Goal: Entertainment & Leisure: Consume media (video, audio)

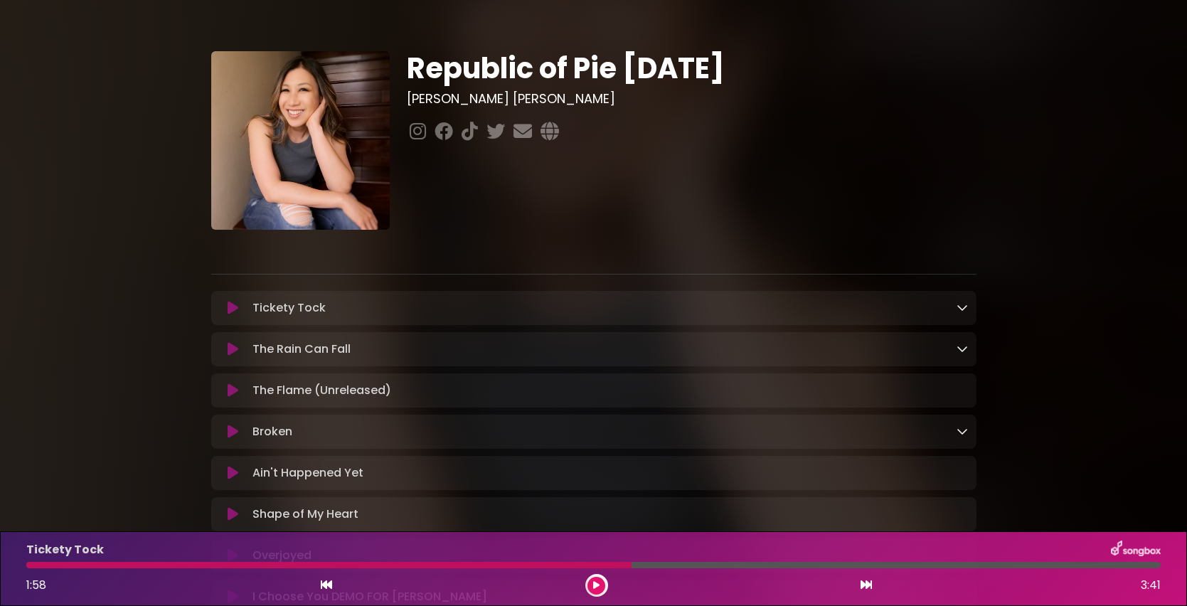
click at [235, 309] on icon at bounding box center [233, 308] width 11 height 14
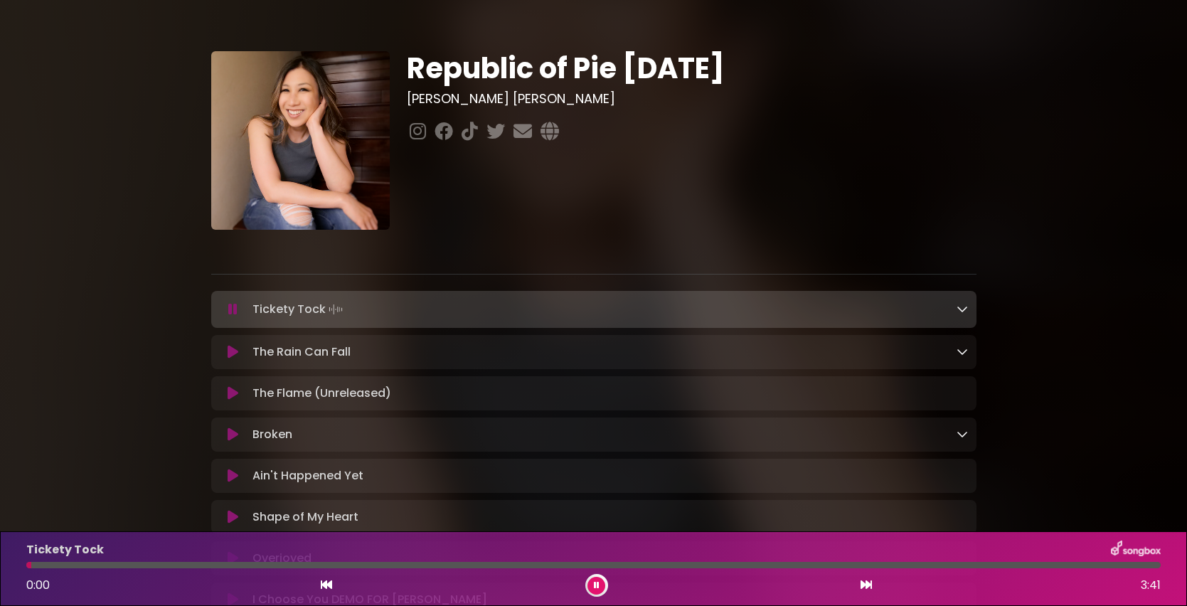
click at [31, 565] on div at bounding box center [593, 565] width 1134 height 6
drag, startPoint x: 29, startPoint y: 565, endPoint x: 0, endPoint y: 572, distance: 29.9
click at [0, 572] on div "Tickety Tock 0:01 3:41" at bounding box center [593, 568] width 1187 height 75
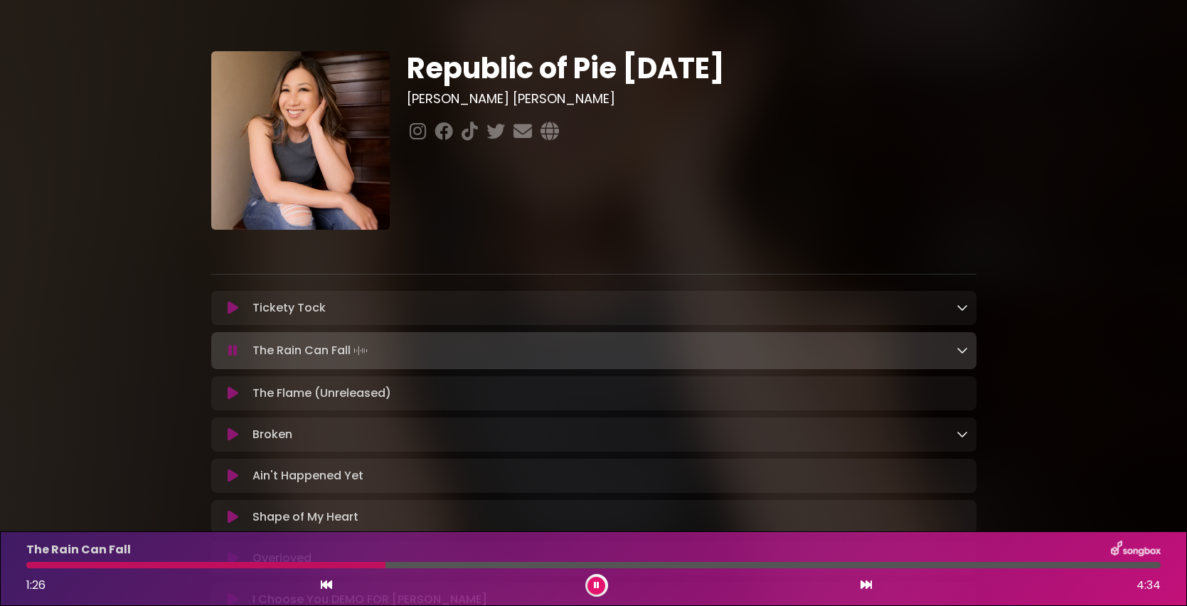
click at [596, 589] on icon at bounding box center [597, 585] width 6 height 9
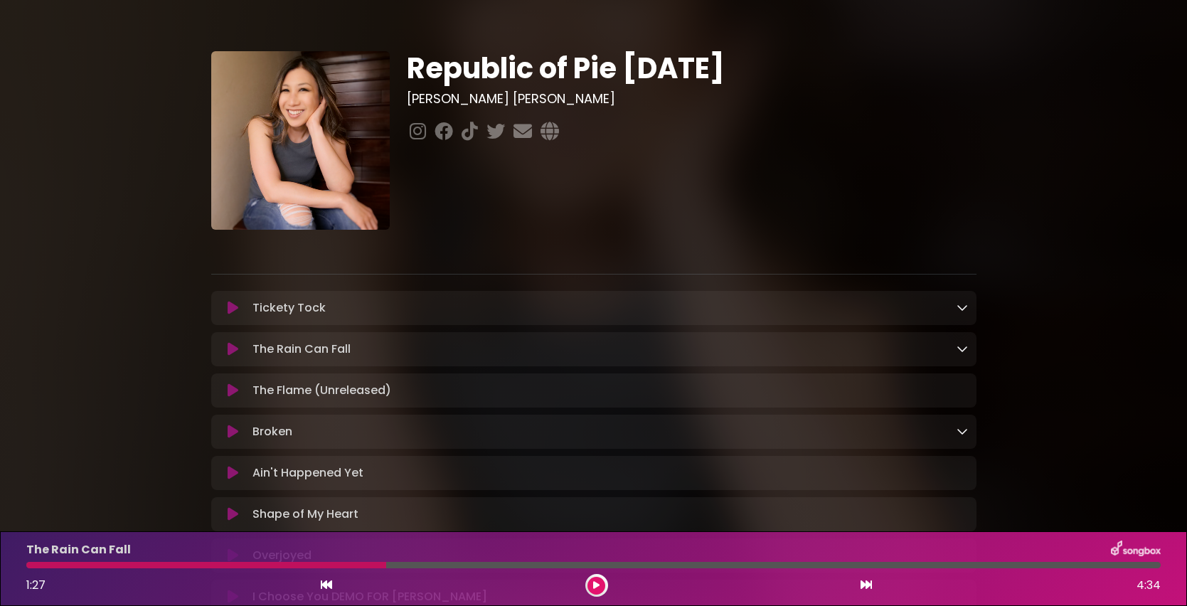
click at [587, 577] on button at bounding box center [596, 586] width 18 height 18
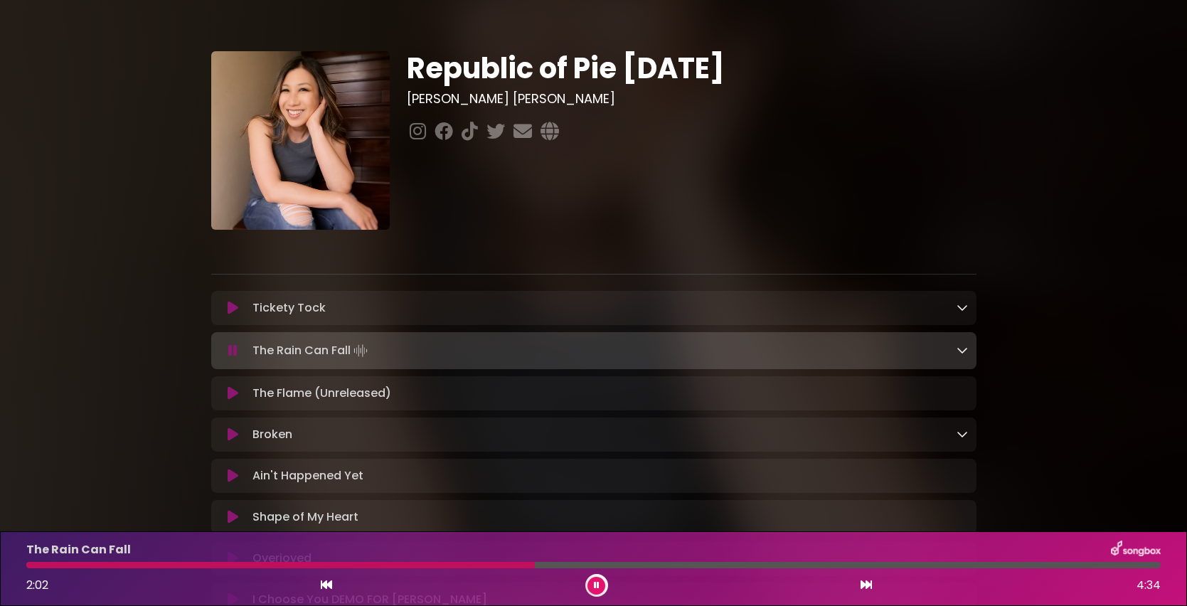
click at [587, 577] on button at bounding box center [596, 586] width 18 height 18
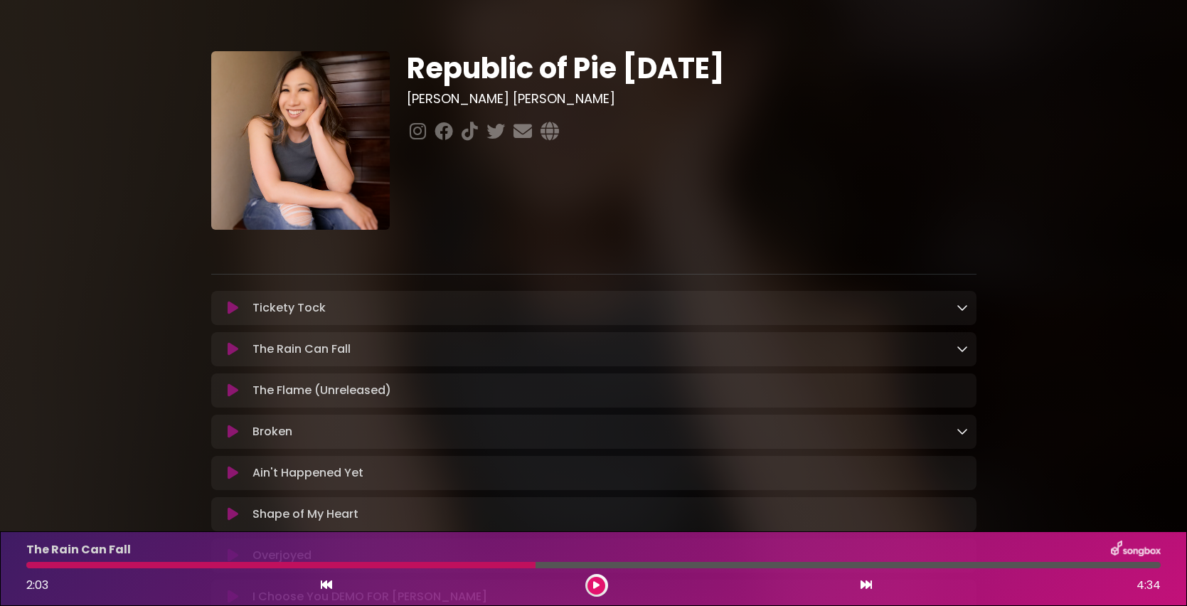
click at [235, 427] on icon at bounding box center [233, 432] width 11 height 14
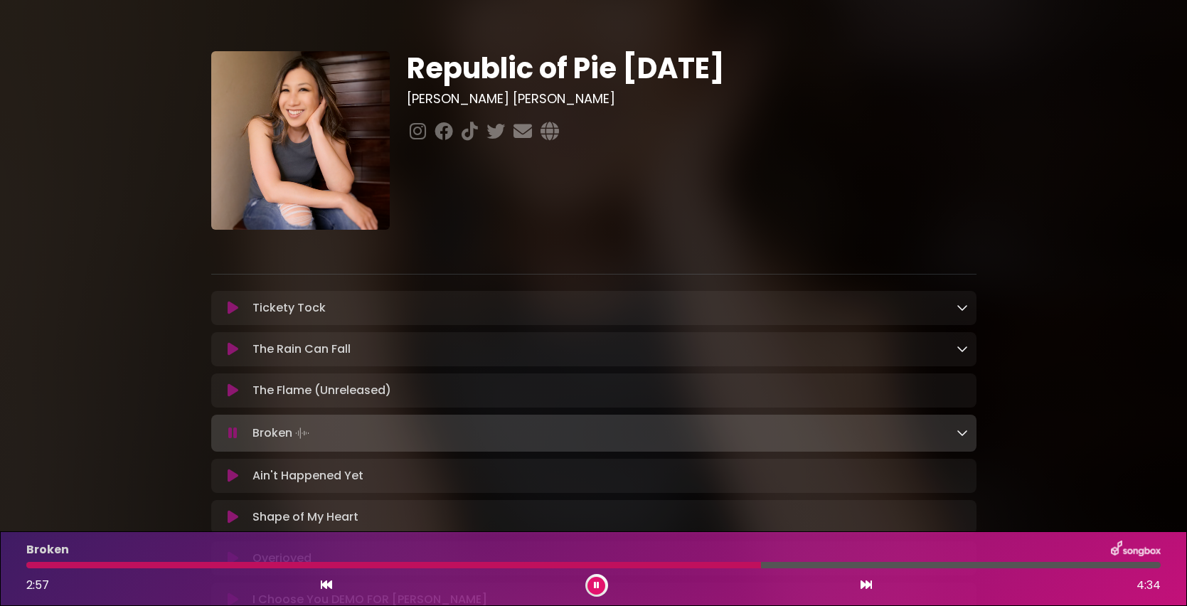
click at [794, 565] on div at bounding box center [593, 565] width 1134 height 6
click at [814, 564] on div at bounding box center [593, 565] width 1134 height 6
click at [837, 564] on div at bounding box center [593, 565] width 1134 height 6
click at [839, 564] on div at bounding box center [593, 565] width 1134 height 6
click at [854, 565] on div at bounding box center [593, 565] width 1134 height 6
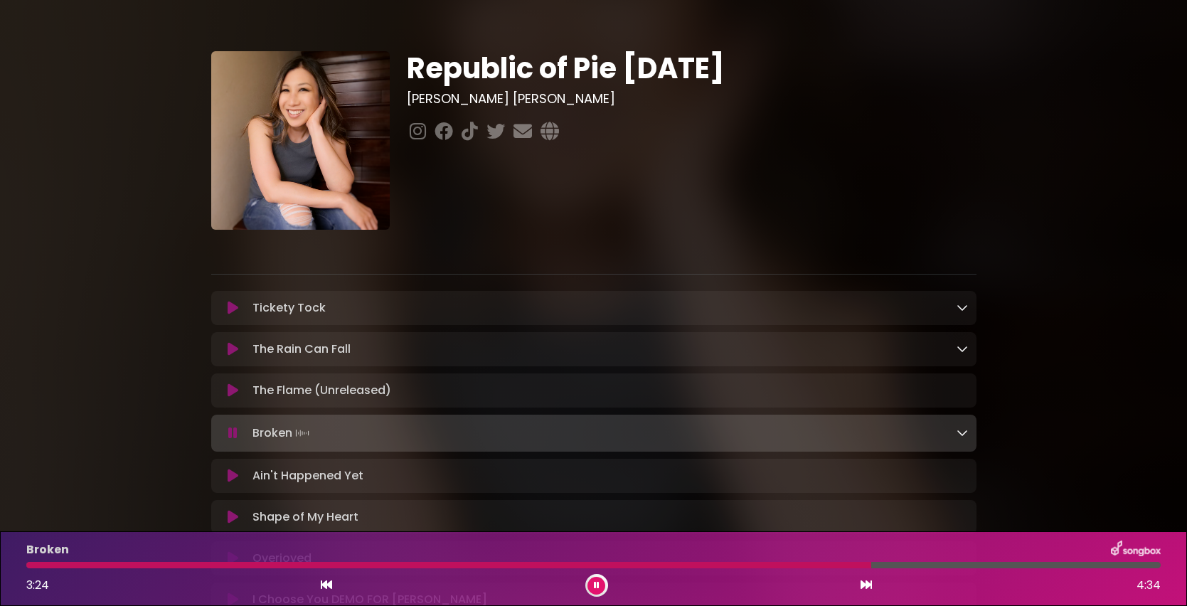
click at [871, 568] on div at bounding box center [593, 565] width 1134 height 6
click at [893, 568] on div at bounding box center [593, 565] width 1134 height 6
click at [878, 568] on div at bounding box center [463, 565] width 875 height 6
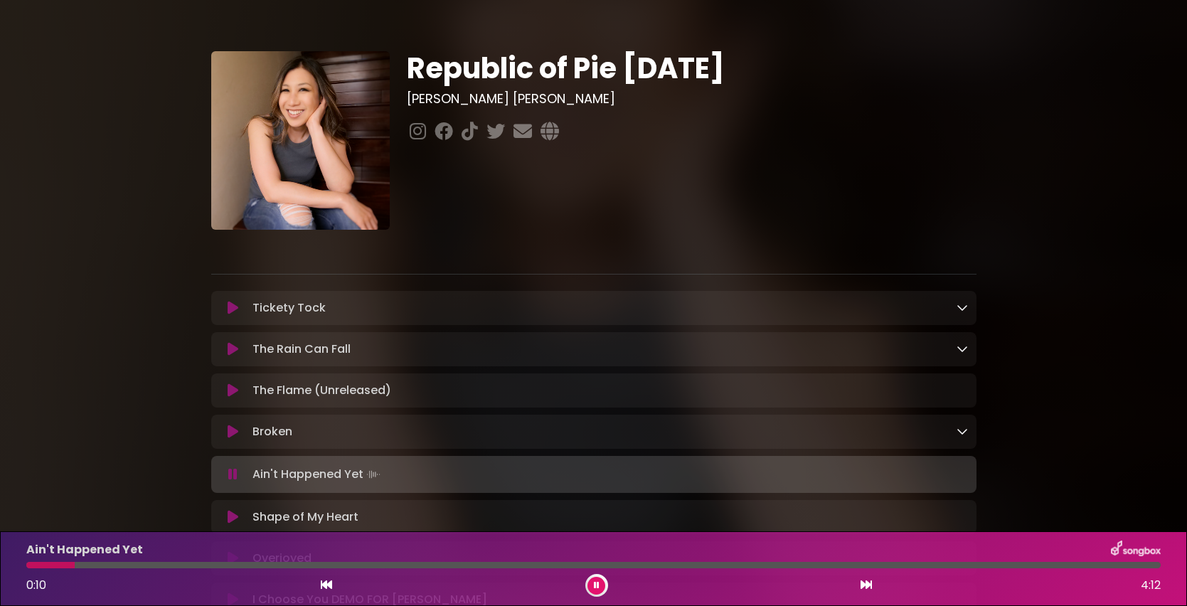
click at [28, 568] on div "Ain't Happened Yet 0:10 4:12" at bounding box center [593, 569] width 1151 height 56
click at [28, 567] on div at bounding box center [52, 565] width 53 height 6
drag, startPoint x: 30, startPoint y: 570, endPoint x: 7, endPoint y: 569, distance: 22.8
click at [7, 569] on div "Ain't Happened Yet 0:02 4:12" at bounding box center [593, 568] width 1187 height 75
click at [31, 565] on div at bounding box center [28, 565] width 5 height 6
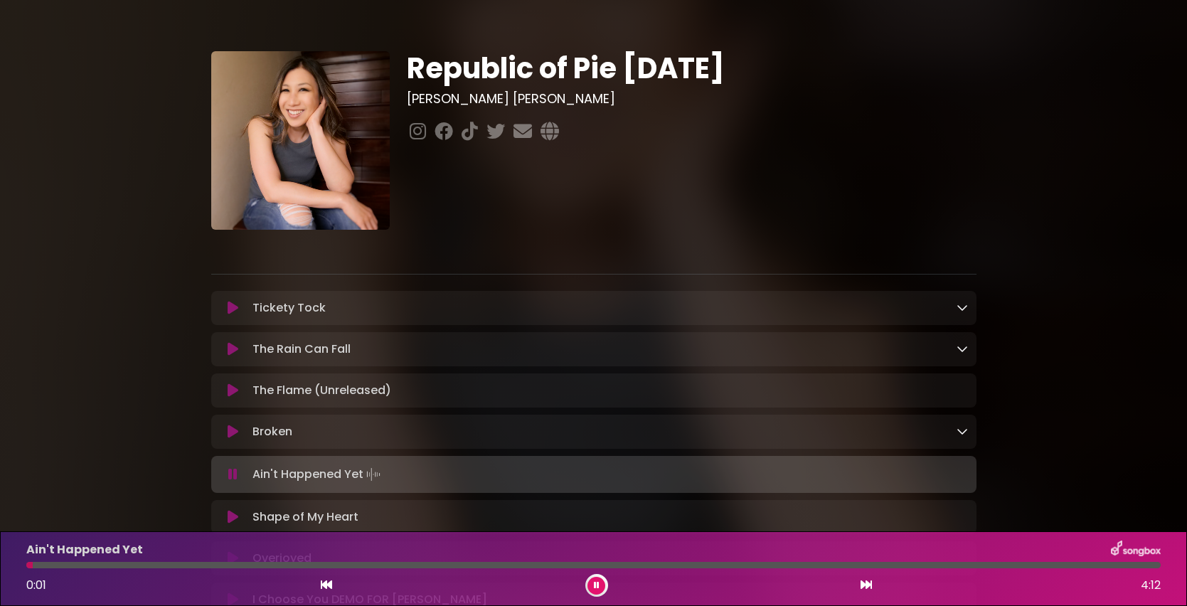
click at [26, 565] on div at bounding box center [29, 565] width 6 height 6
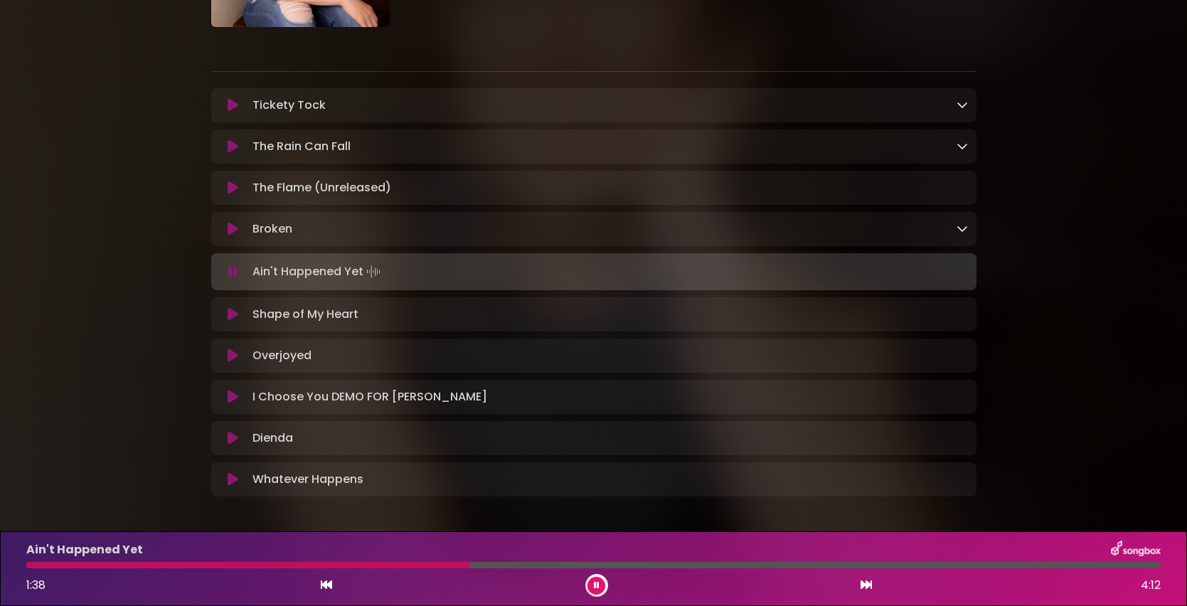
scroll to position [219, 0]
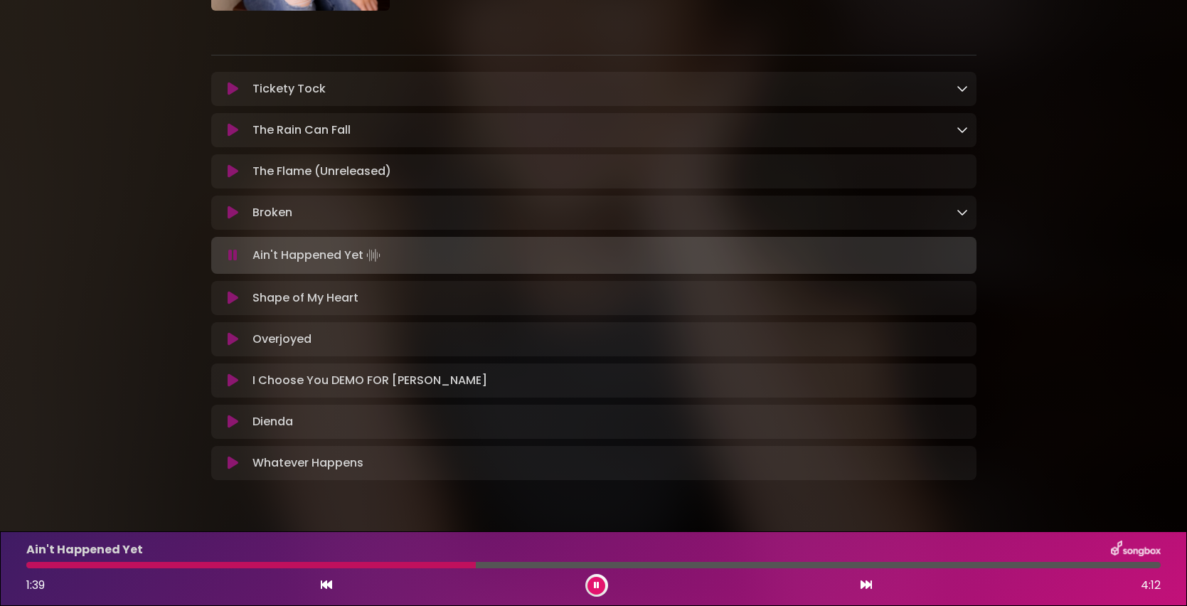
click at [238, 422] on icon at bounding box center [233, 422] width 11 height 14
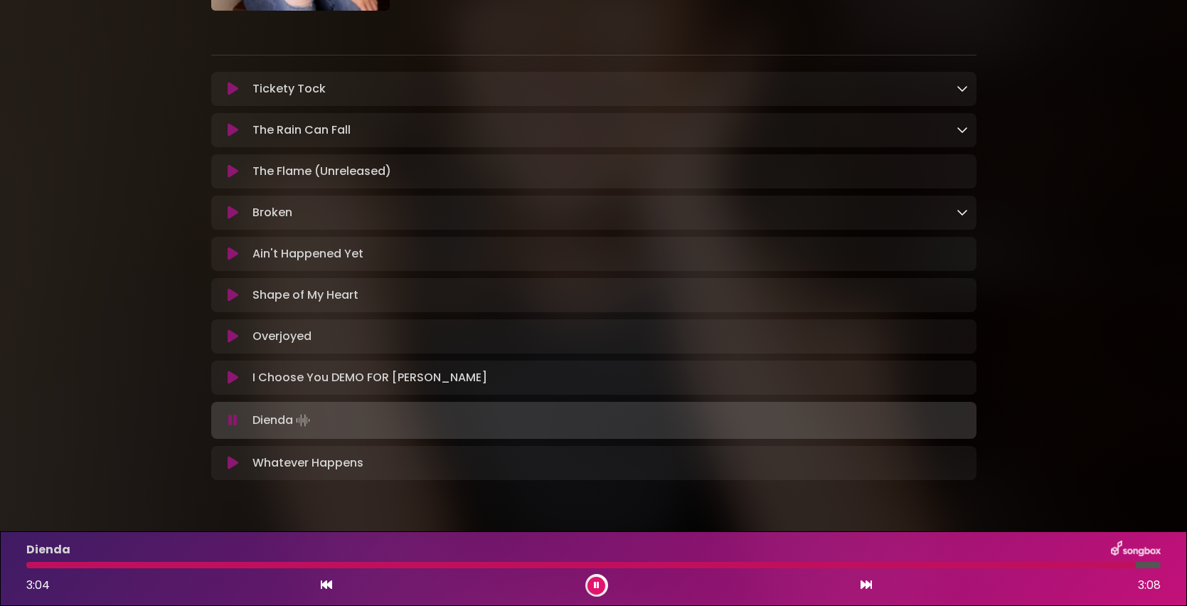
click at [596, 582] on icon at bounding box center [597, 585] width 6 height 9
